Goal: Check status: Check status

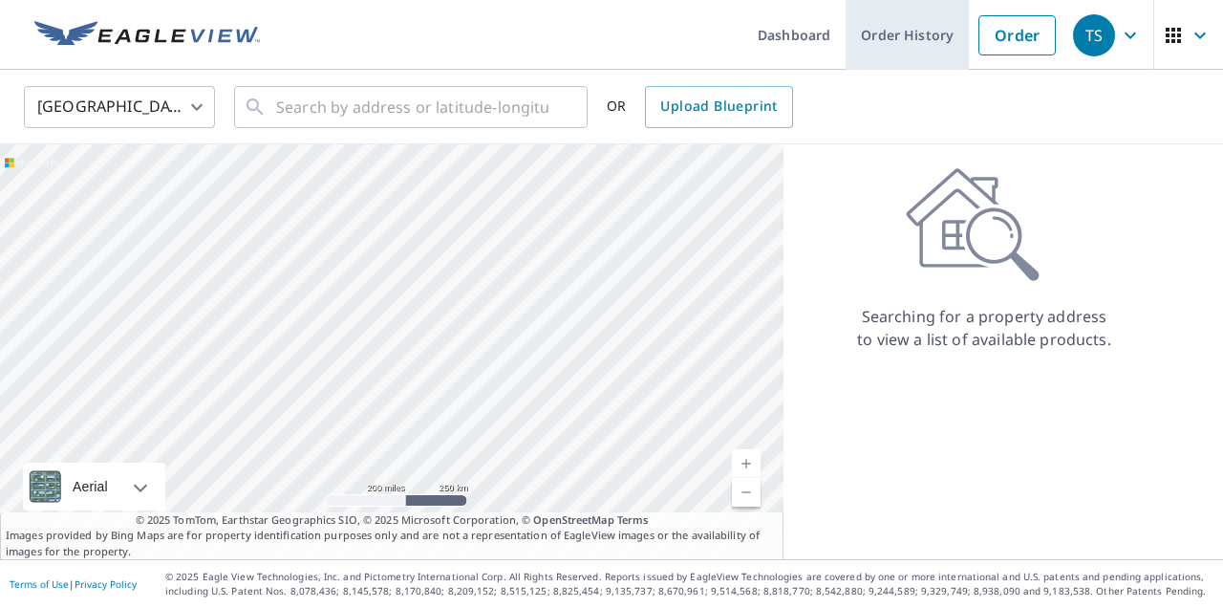
click at [932, 32] on link "Order History" at bounding box center [907, 35] width 123 height 70
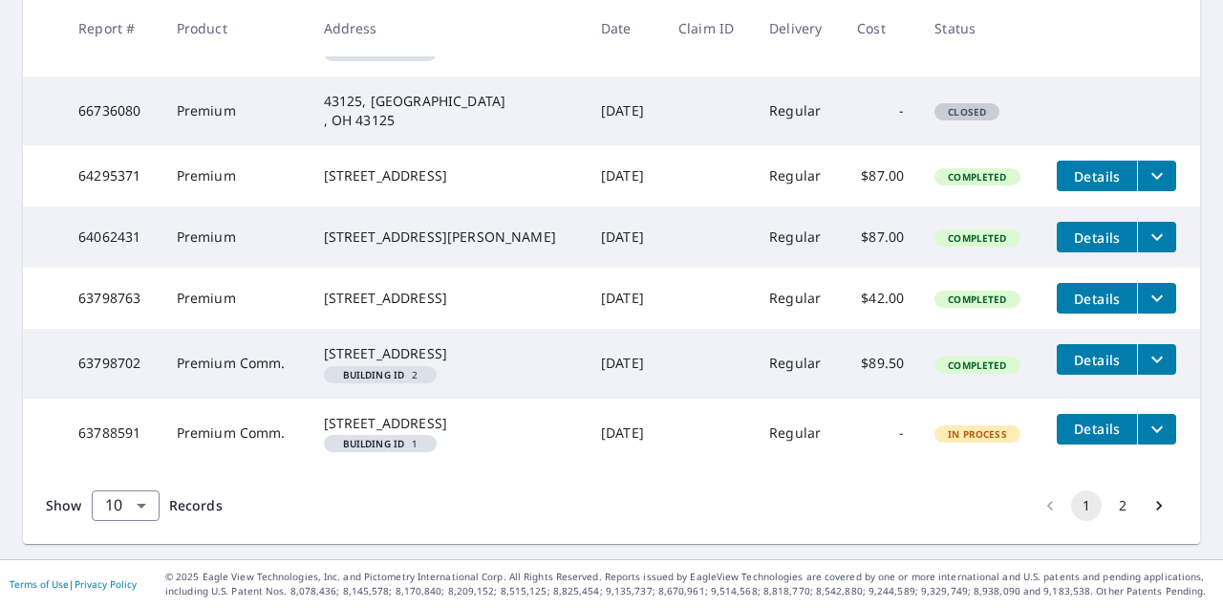
click at [1121, 504] on button "2" at bounding box center [1123, 505] width 31 height 31
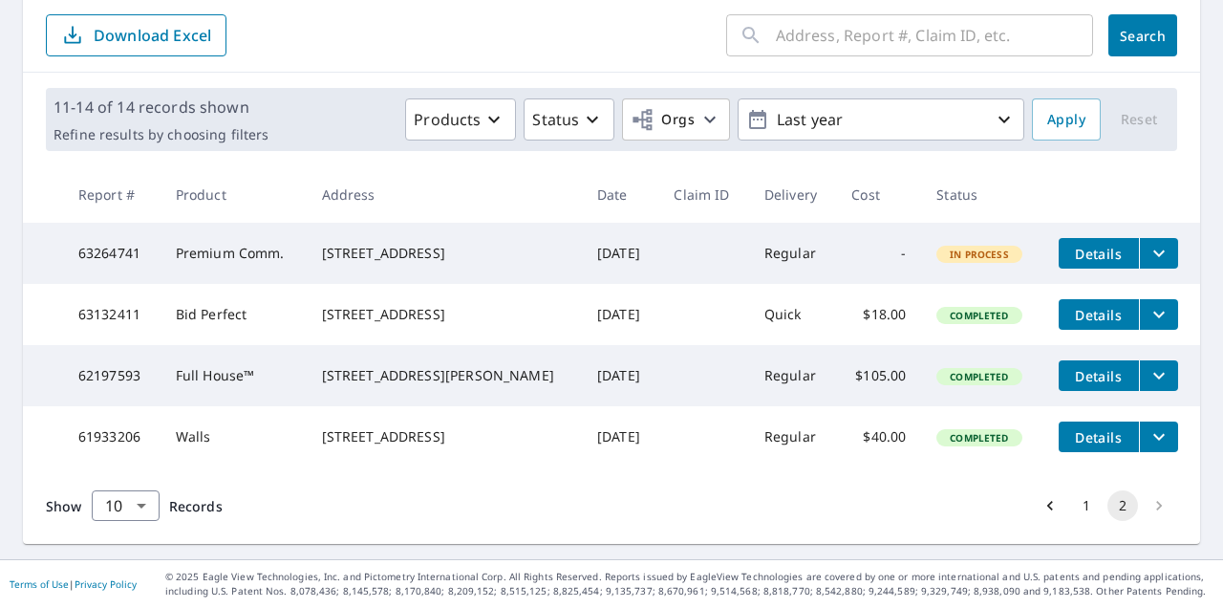
scroll to position [178, 0]
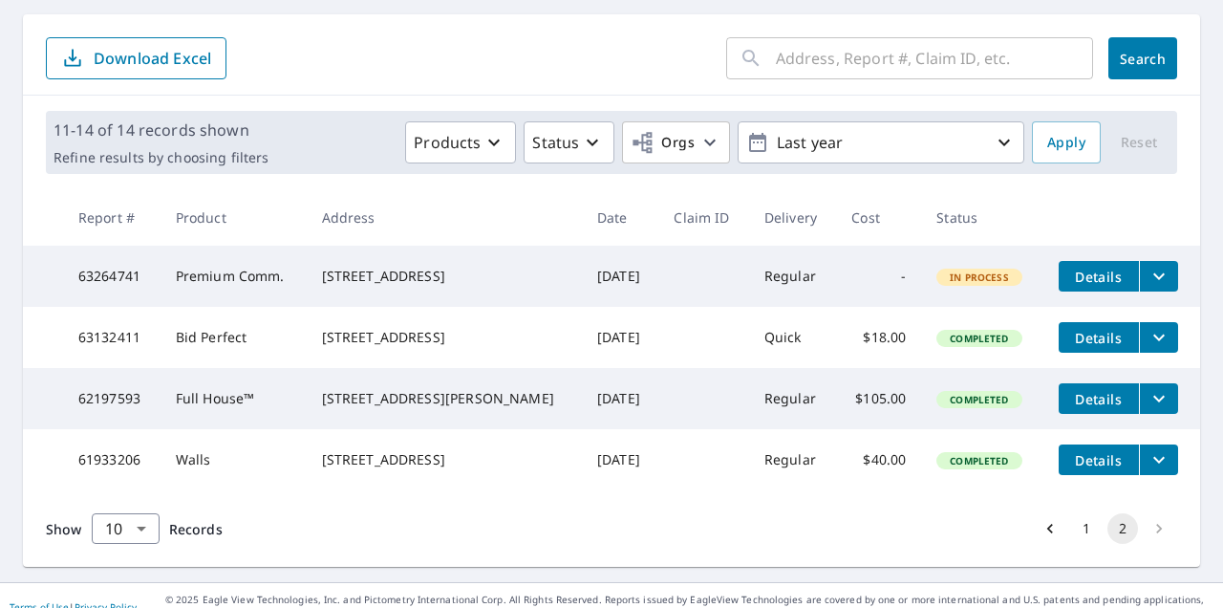
click at [1092, 544] on button "1" at bounding box center [1086, 528] width 31 height 31
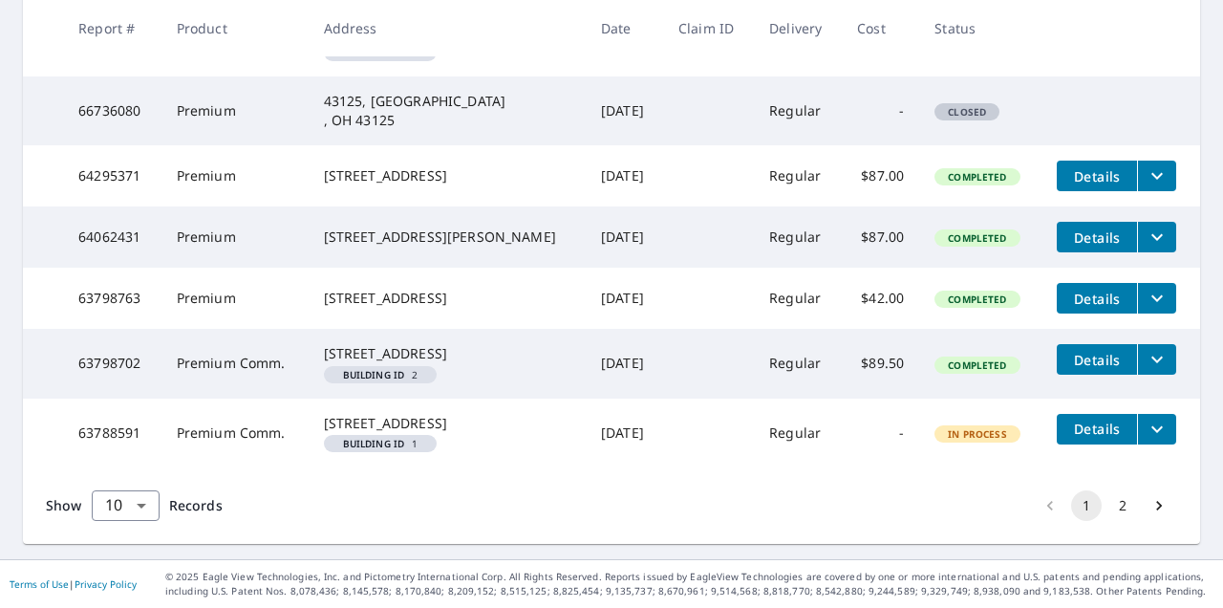
scroll to position [703, 0]
click at [1128, 505] on button "2" at bounding box center [1123, 505] width 31 height 31
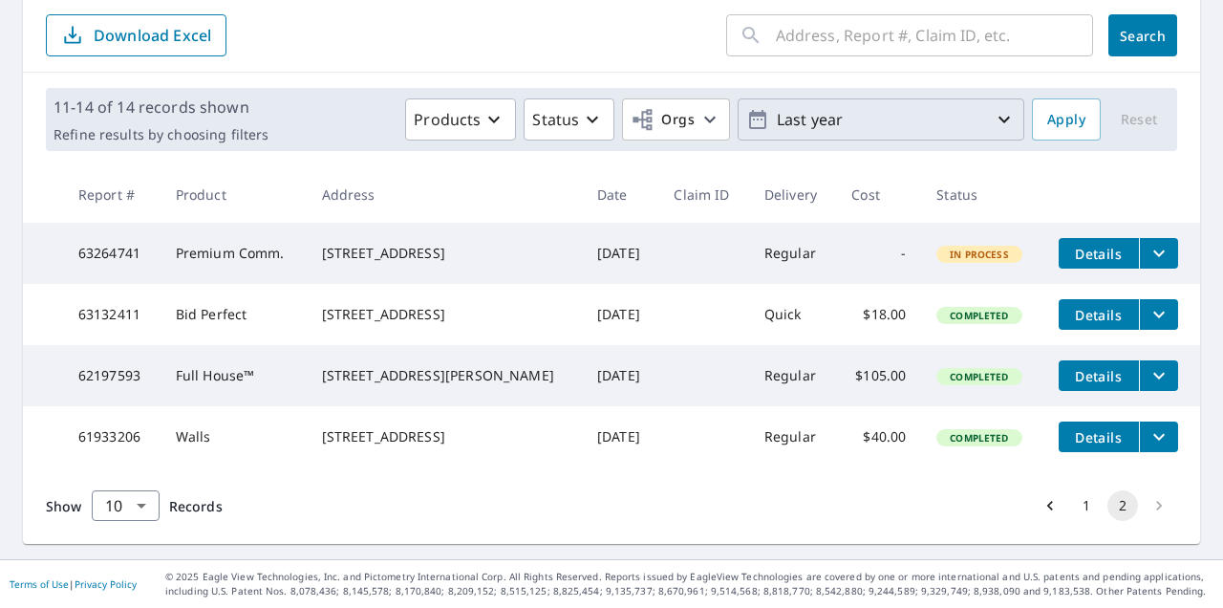
click at [999, 108] on icon "button" at bounding box center [1004, 119] width 23 height 23
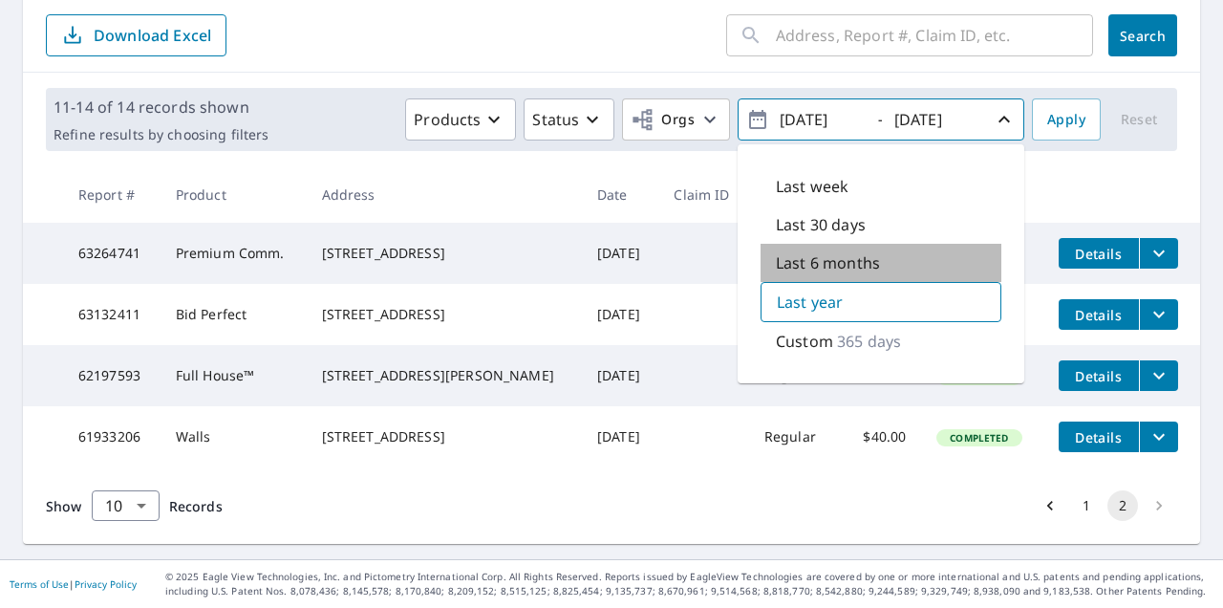
click at [881, 244] on div "Last 6 months" at bounding box center [881, 263] width 241 height 38
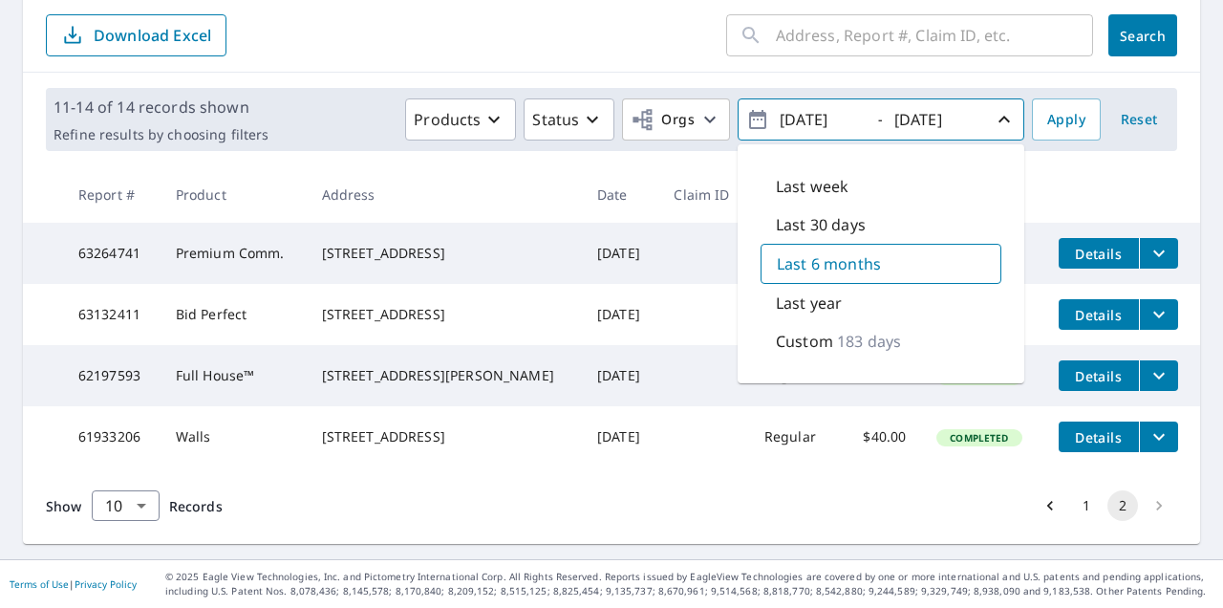
click at [834, 292] on p "Last year" at bounding box center [809, 303] width 66 height 23
type input "[DATE]"
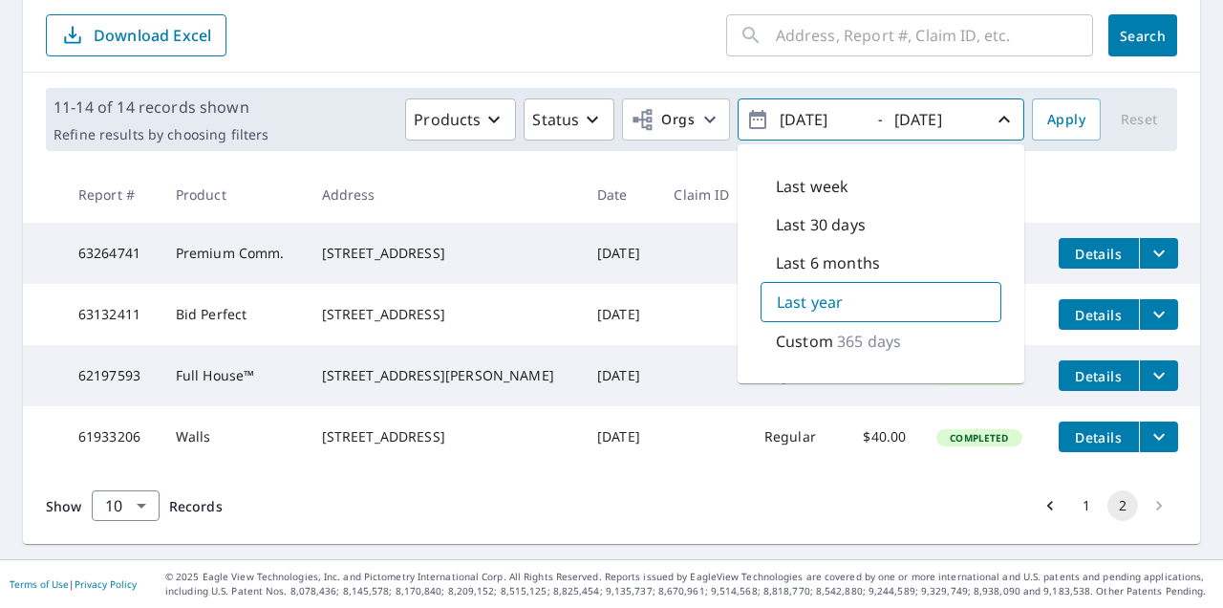
click at [1162, 27] on span "Search" at bounding box center [1143, 36] width 38 height 18
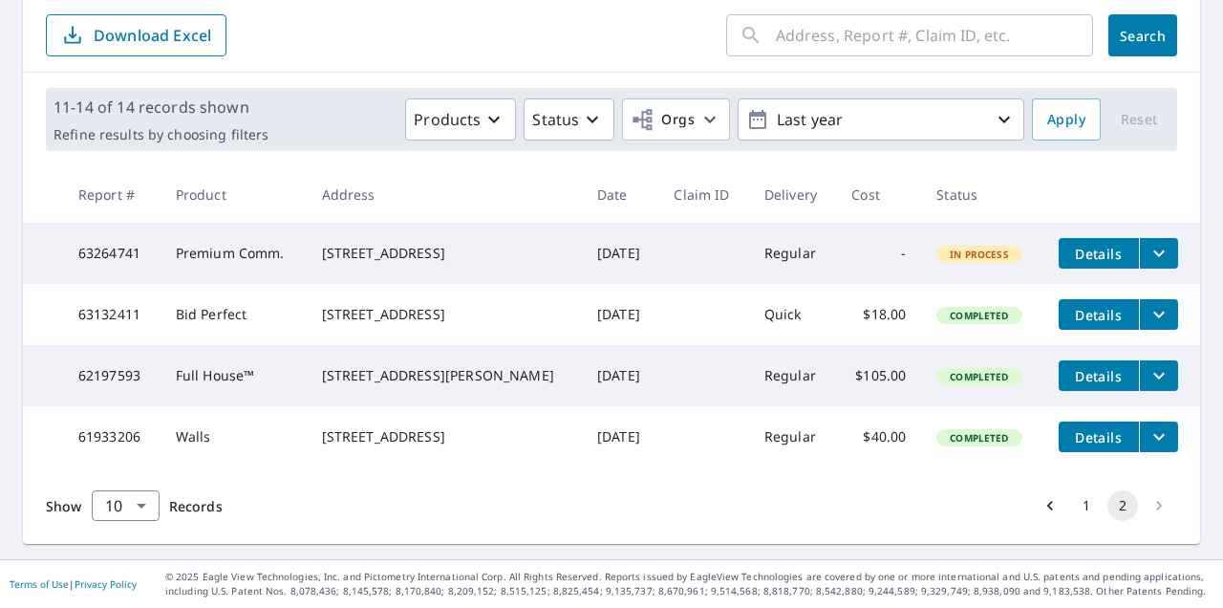
click at [1089, 506] on button "1" at bounding box center [1086, 505] width 31 height 31
